Goal: Find specific page/section: Find specific page/section

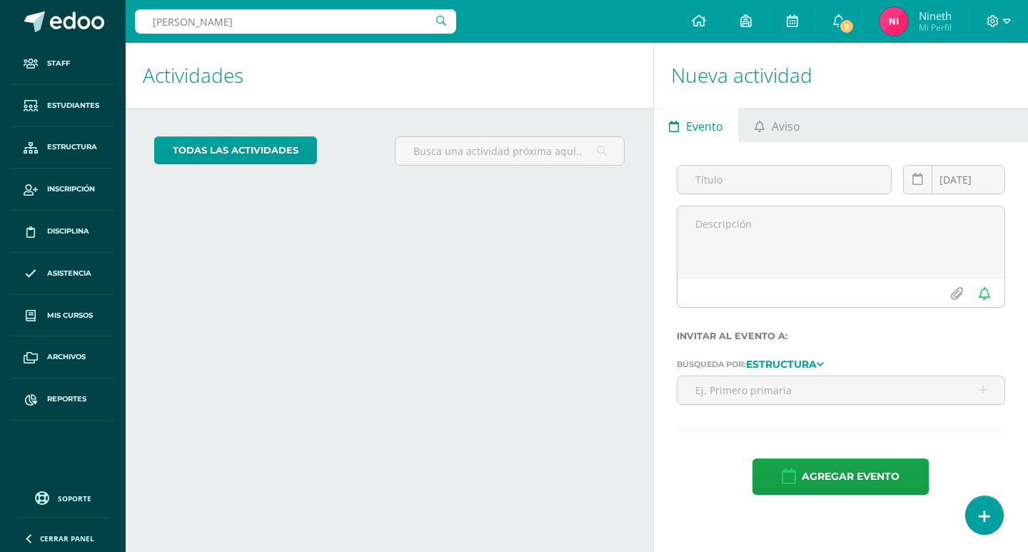
type input "[PERSON_NAME]"
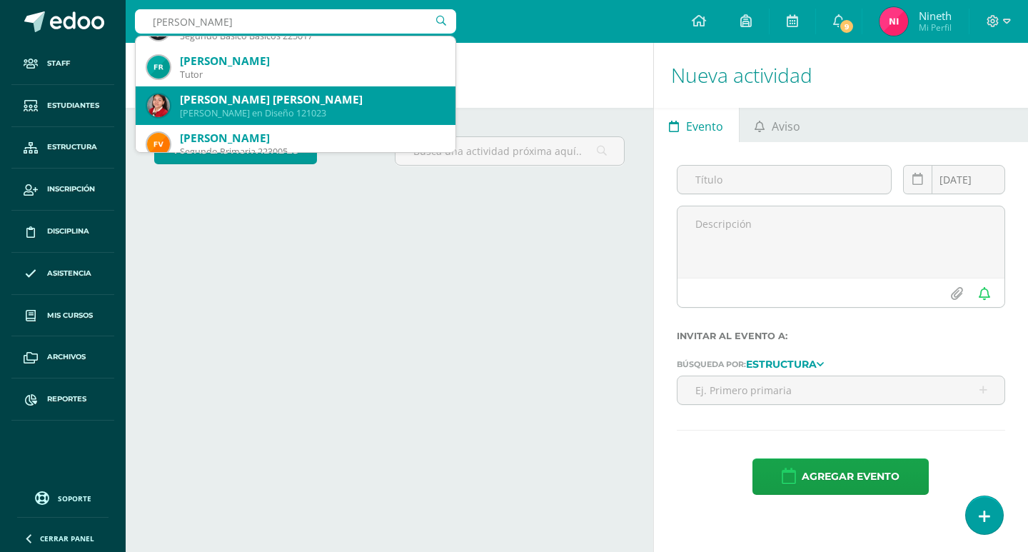
scroll to position [214, 0]
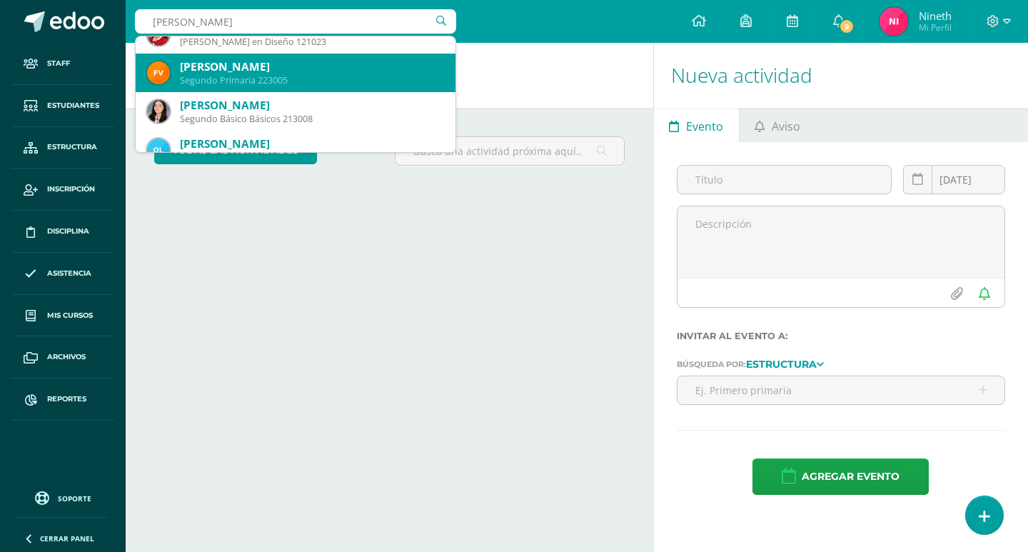
click at [325, 76] on div "Segundo Primaria 223005" at bounding box center [312, 80] width 264 height 12
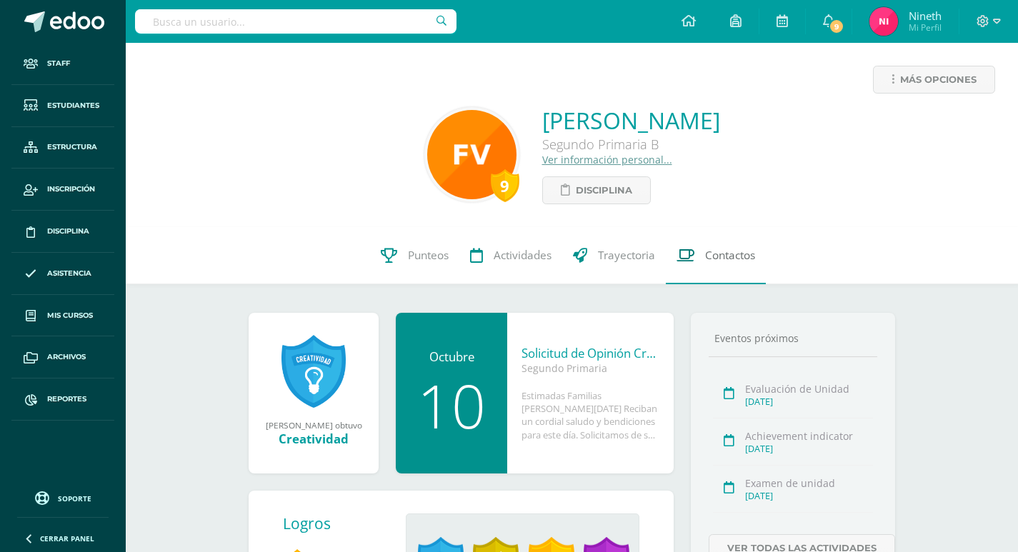
click at [727, 244] on link "Contactos" at bounding box center [716, 255] width 100 height 57
